Goal: Task Accomplishment & Management: Manage account settings

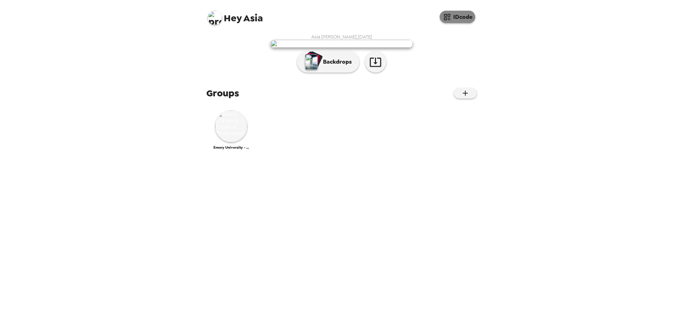
click at [451, 18] on button "IDcode" at bounding box center [458, 17] width 36 height 12
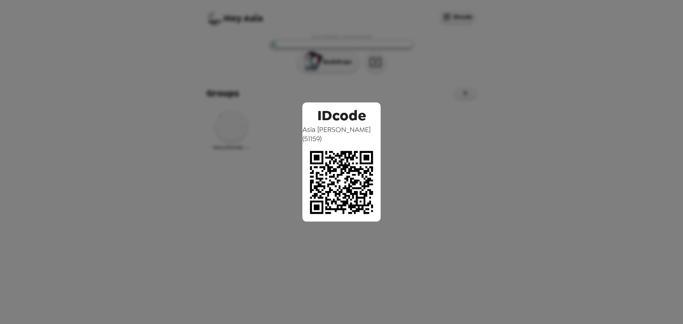
click at [432, 69] on div "IDcode Asia [PERSON_NAME] ( 51159 )" at bounding box center [341, 162] width 683 height 324
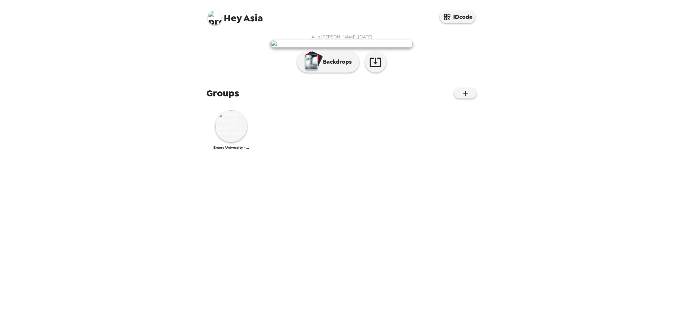
scroll to position [34, 0]
click at [227, 142] on img at bounding box center [231, 126] width 32 height 32
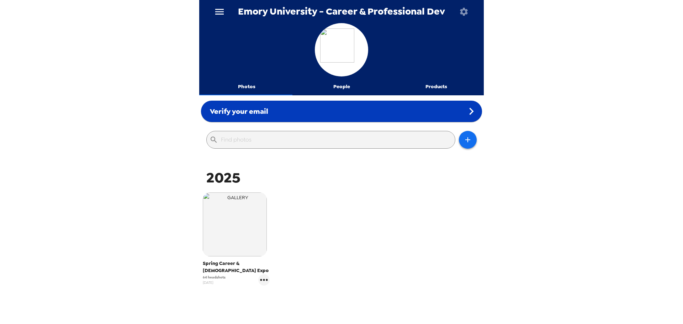
click at [464, 112] on icon at bounding box center [471, 111] width 14 height 14
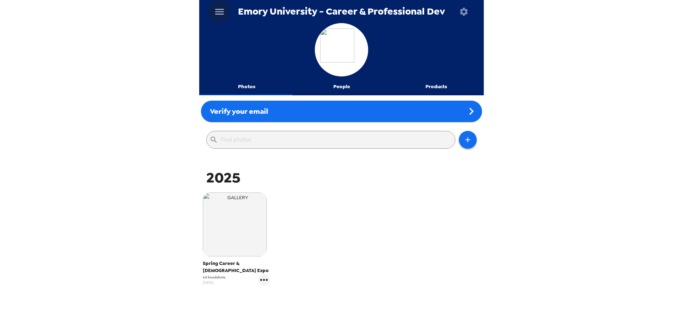
click at [222, 10] on icon "menu" at bounding box center [219, 11] width 11 height 11
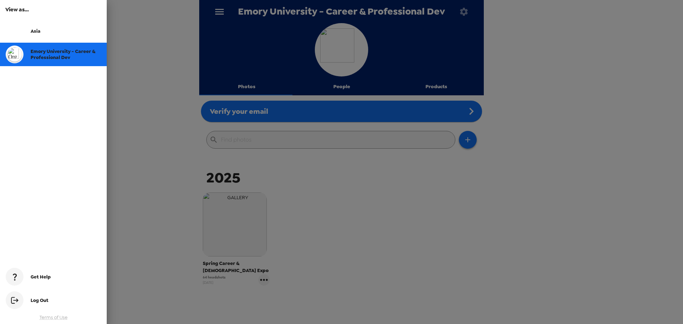
click at [408, 193] on div at bounding box center [341, 162] width 683 height 324
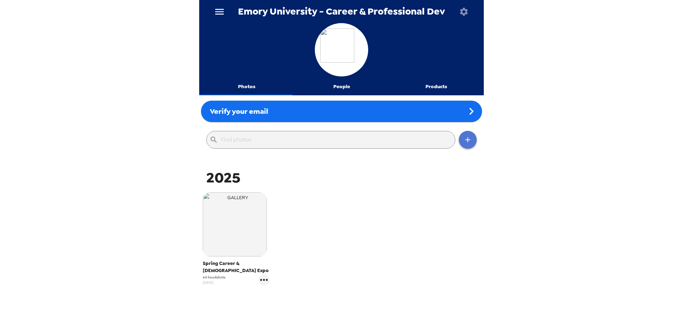
click at [463, 137] on icon "button" at bounding box center [467, 140] width 9 height 9
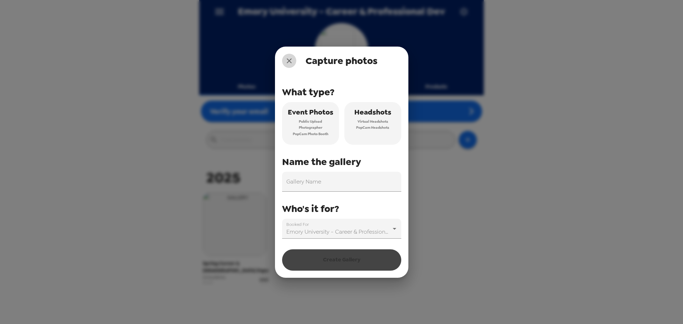
click at [290, 59] on icon "close" at bounding box center [289, 61] width 9 height 9
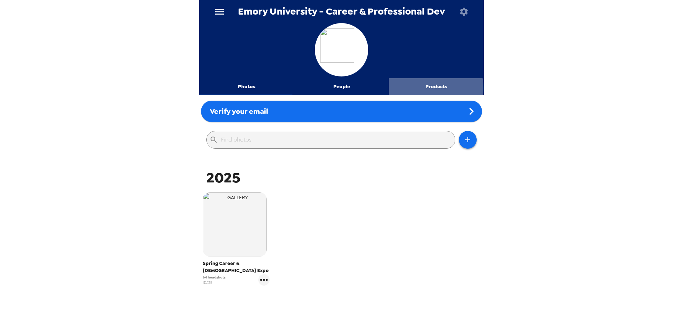
click at [427, 88] on button "Products" at bounding box center [436, 86] width 95 height 17
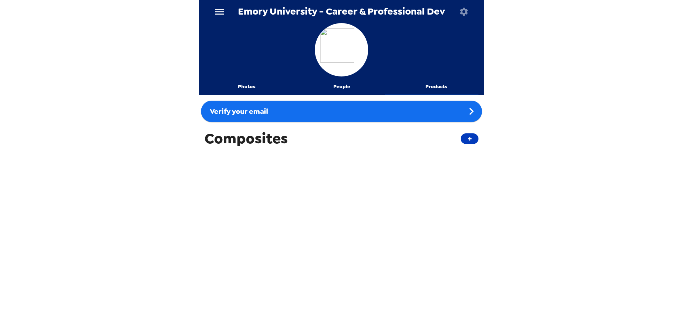
click at [463, 139] on button "+" at bounding box center [470, 138] width 18 height 11
click at [460, 11] on icon "button" at bounding box center [464, 12] width 10 height 10
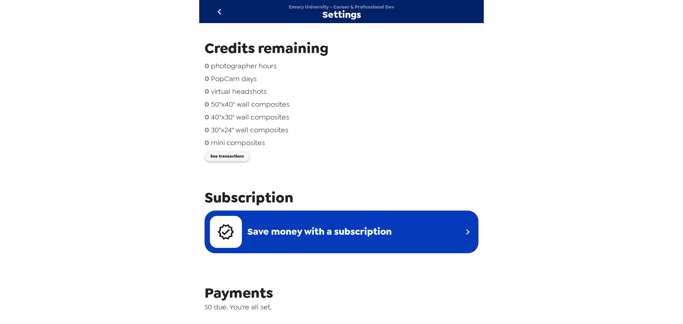
scroll to position [107, 0]
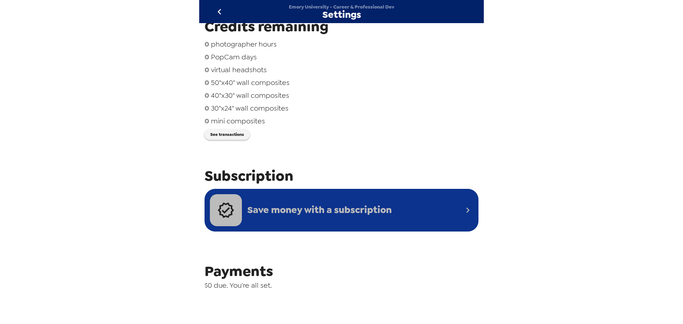
click at [394, 203] on div "Save money with a subscription" at bounding box center [336, 210] width 253 height 32
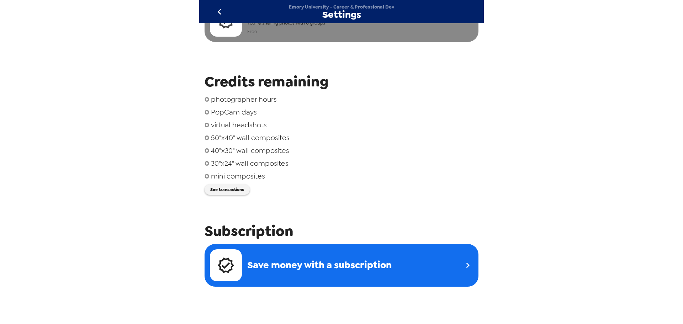
scroll to position [0, 0]
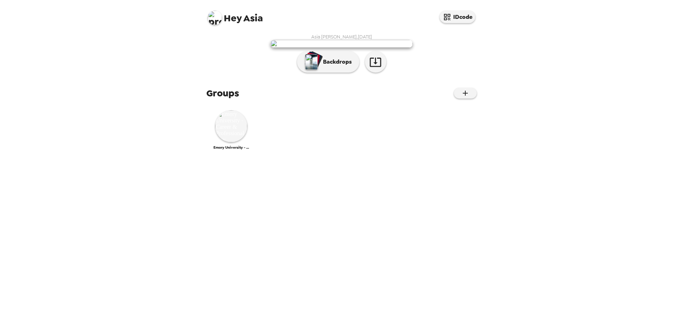
scroll to position [34, 0]
click at [216, 17] on img at bounding box center [215, 18] width 14 height 14
click at [227, 50] on div "Get help" at bounding box center [243, 46] width 60 height 7
